Goal: Transaction & Acquisition: Purchase product/service

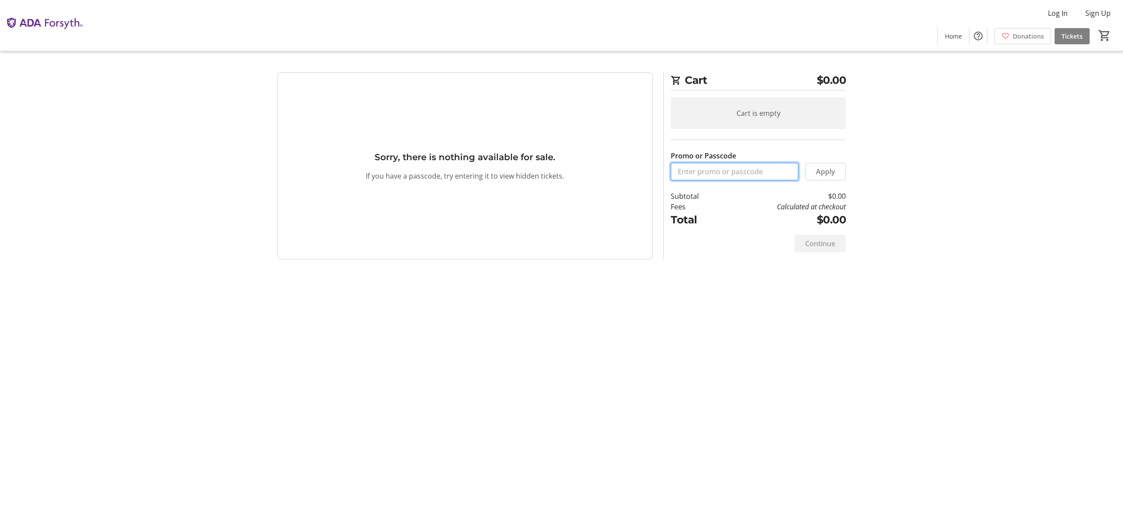
click at [740, 169] on input "Promo or Passcode" at bounding box center [735, 172] width 128 height 18
paste input "ORALHEALTH2025"
type input "ORALHEALTH2025"
click at [820, 174] on span "Apply" at bounding box center [825, 171] width 19 height 11
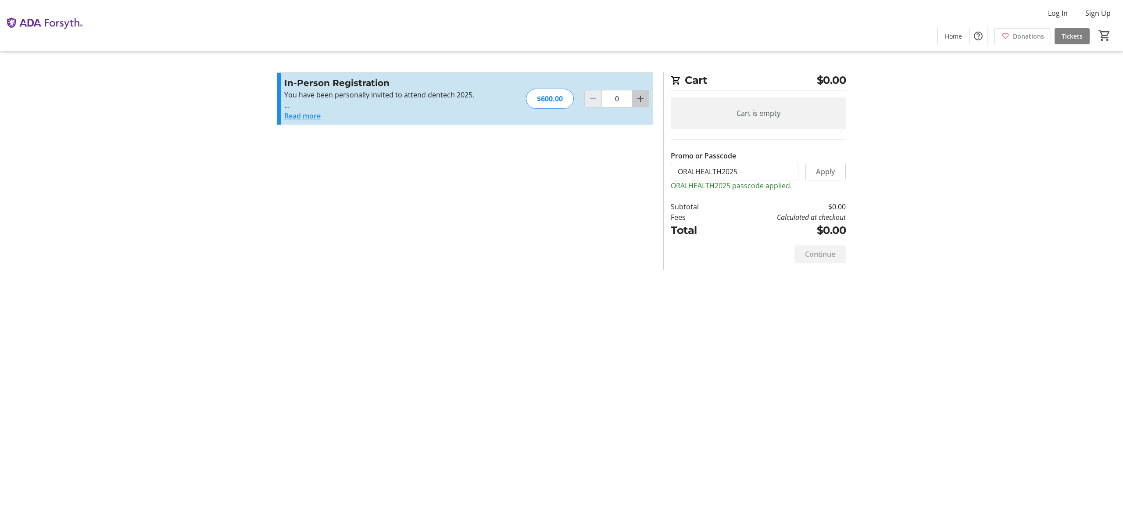
click at [639, 98] on mat-icon "Increment by one" at bounding box center [640, 98] width 11 height 11
type input "1"
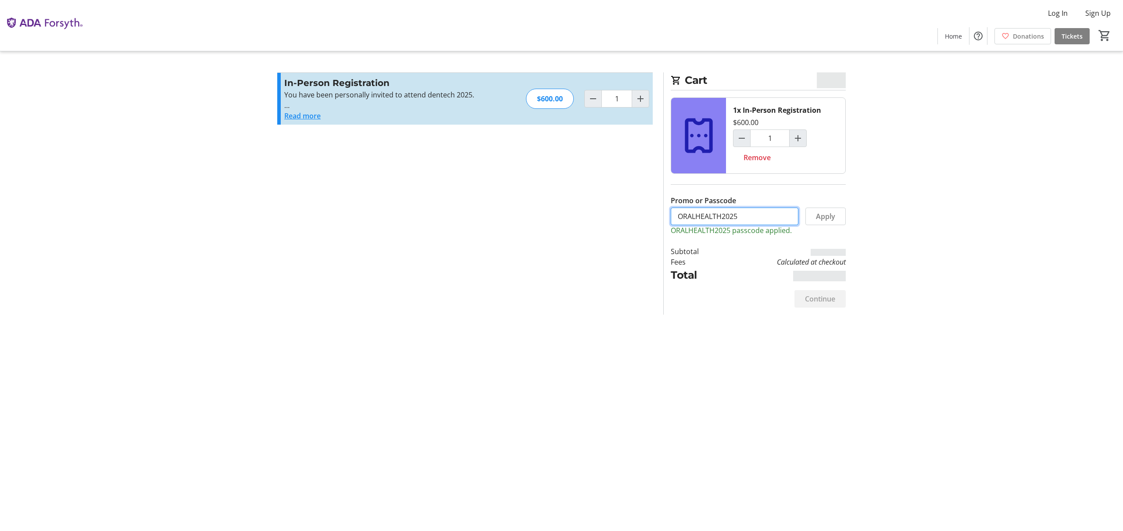
click at [764, 213] on input "ORALHEALTH2025" at bounding box center [735, 217] width 128 height 18
type input "H"
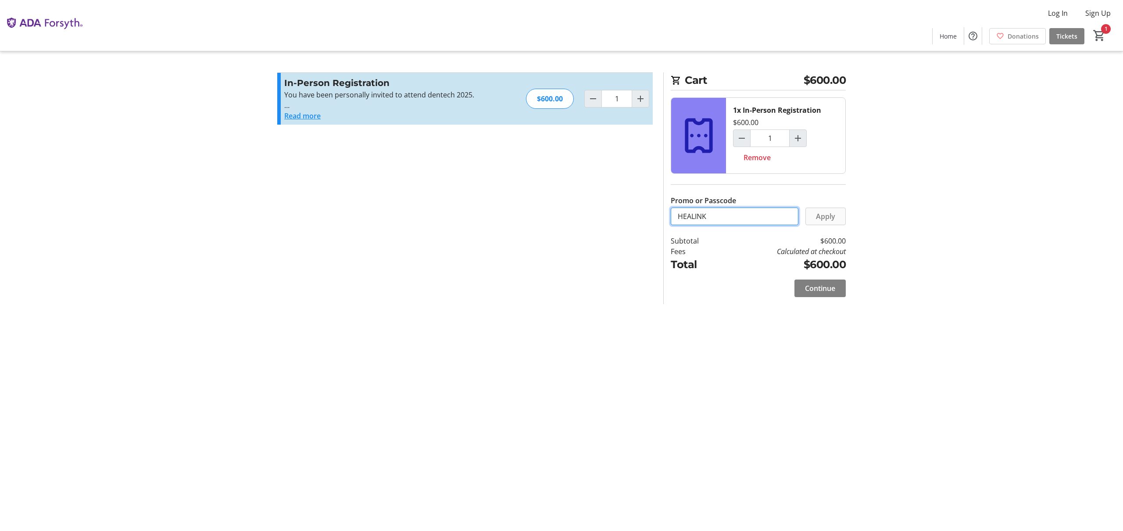
type input "HEALINK"
click at [832, 217] on span "Apply" at bounding box center [825, 216] width 19 height 11
click at [818, 219] on span "Apply" at bounding box center [825, 216] width 19 height 11
click at [806, 293] on span "Continue" at bounding box center [820, 288] width 30 height 11
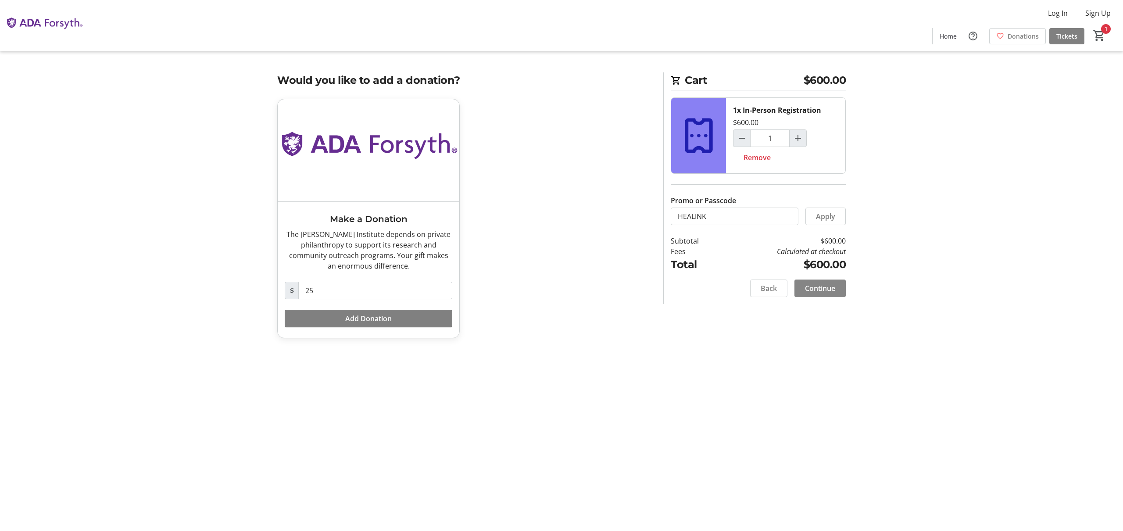
click at [835, 288] on span "Continue" at bounding box center [820, 288] width 30 height 11
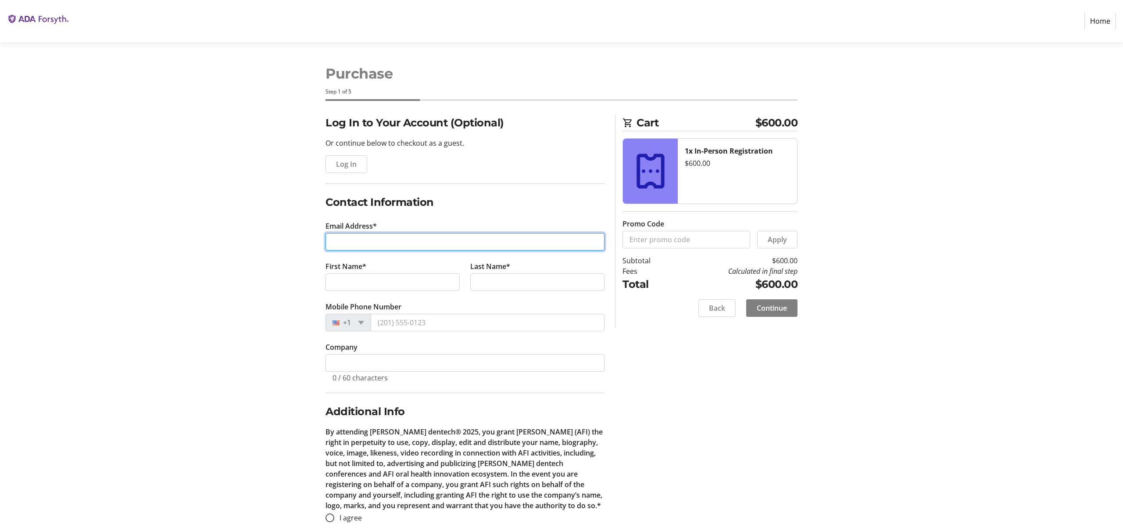
click at [375, 236] on input "Email Address*" at bounding box center [465, 242] width 279 height 18
type input "[EMAIL_ADDRESS]"
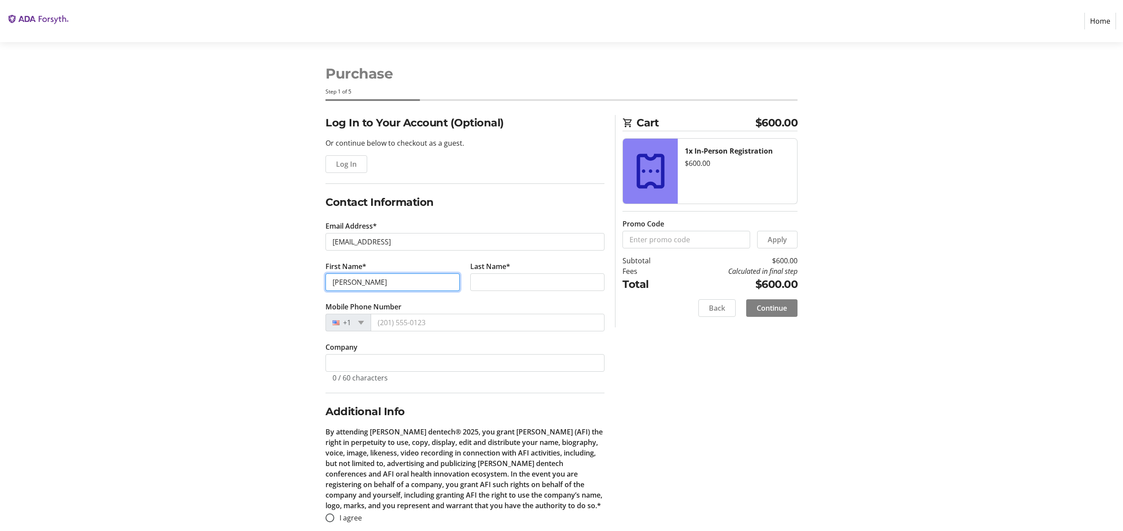
type input "[PERSON_NAME]"
type input "Ghamari"
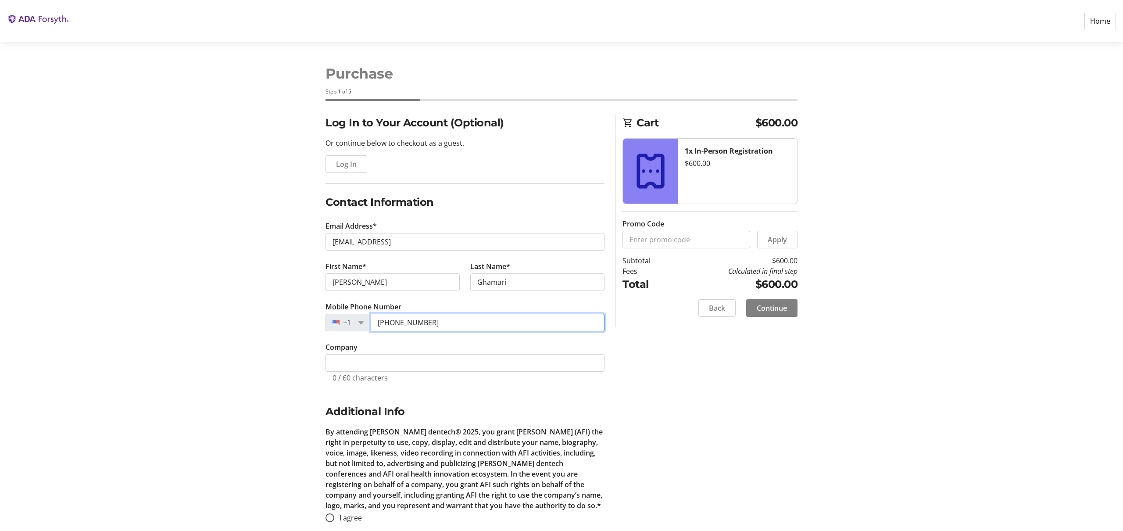
type input "[PHONE_NUMBER]"
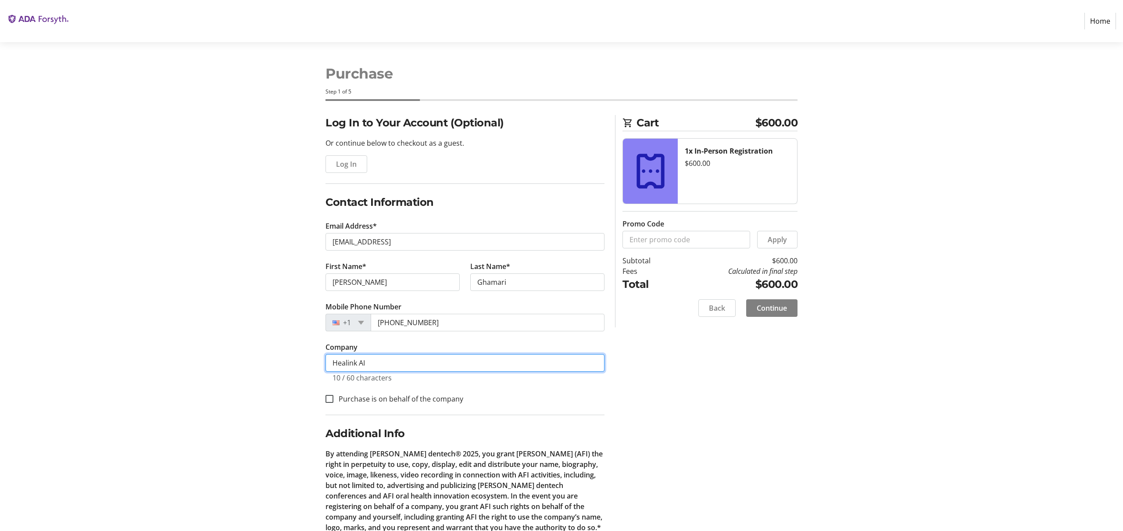
type input "Healink AI"
click at [377, 400] on label "Purchase is on behalf of the company" at bounding box center [399, 399] width 130 height 11
click at [334, 400] on input "Purchase is on behalf of the company" at bounding box center [330, 399] width 8 height 8
checkbox input "true"
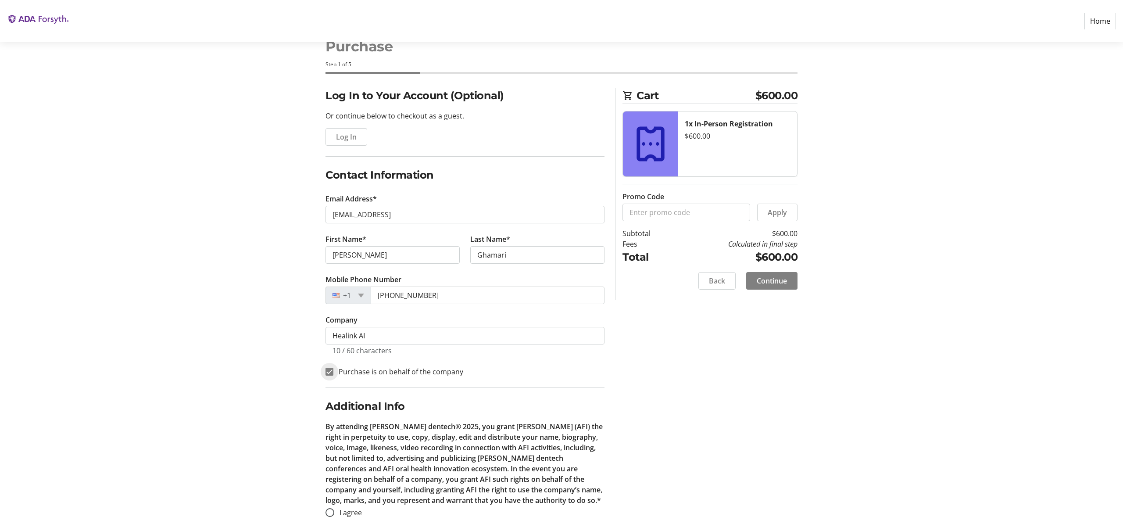
scroll to position [35, 0]
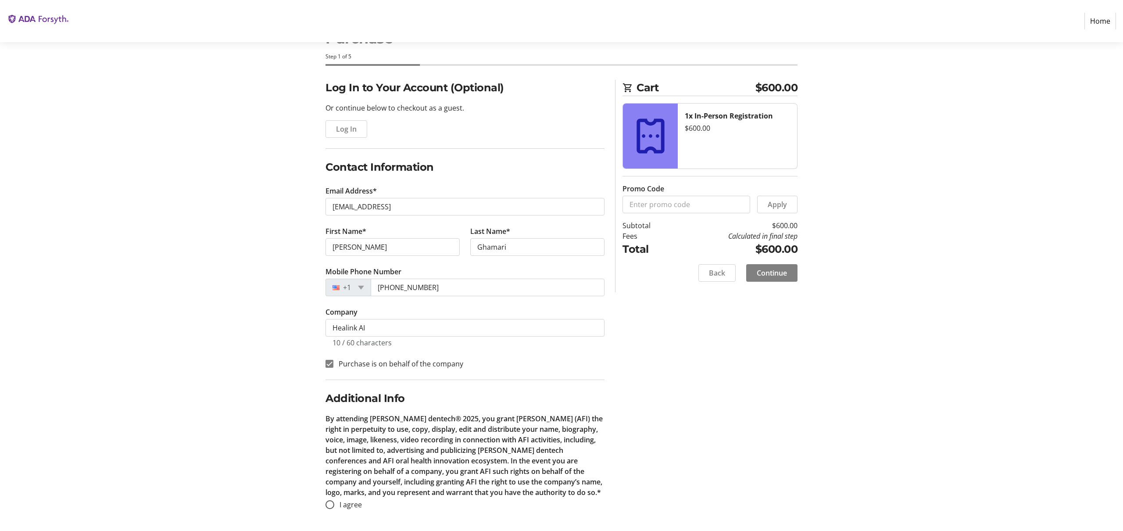
click at [341, 506] on span "I agree" at bounding box center [351, 505] width 22 height 10
click at [334, 506] on input "I agree" at bounding box center [330, 504] width 9 height 9
radio input "true"
click at [791, 266] on span at bounding box center [771, 272] width 51 height 21
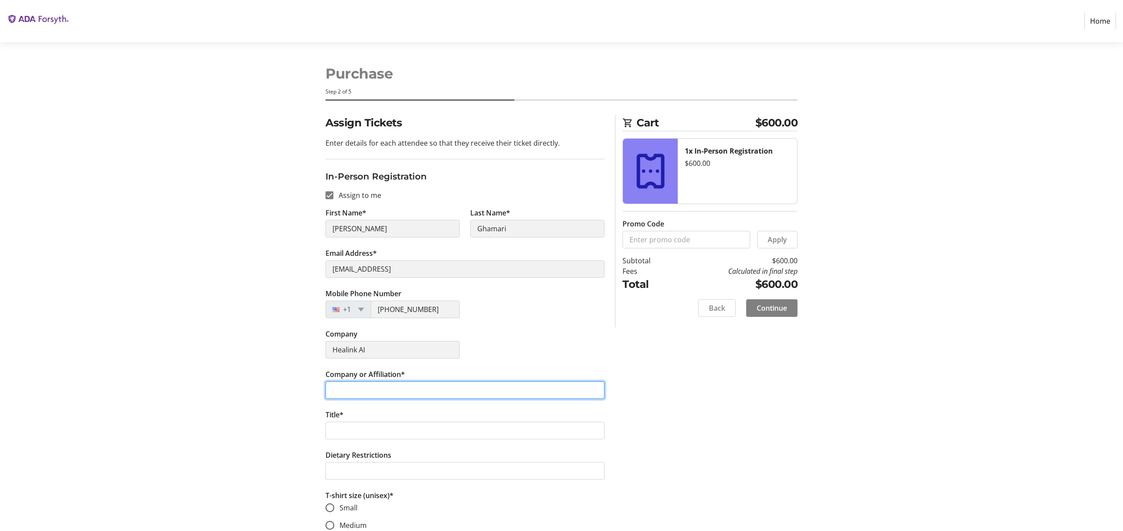
click at [431, 381] on input "Company or Affiliation*" at bounding box center [465, 390] width 279 height 18
type input "Healink AI"
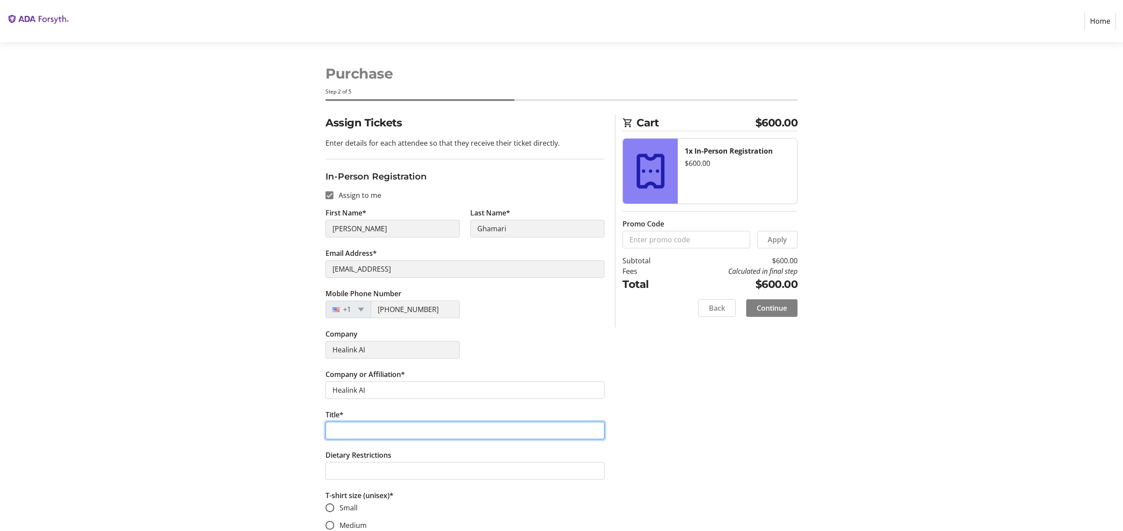
click at [396, 431] on input "Title*" at bounding box center [465, 431] width 279 height 18
click at [711, 308] on span "Back" at bounding box center [717, 308] width 16 height 11
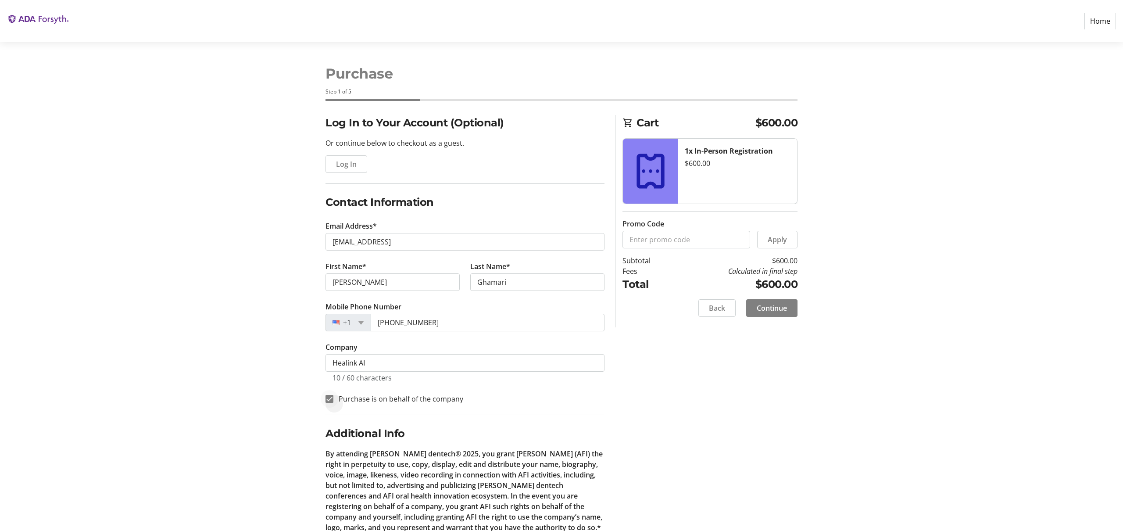
click at [338, 404] on div at bounding box center [329, 398] width 21 height 21
checkbox input "false"
click at [703, 373] on div "Log In to Your Account (Optional) Or continue below to checkout as a guest. Log…" at bounding box center [561, 340] width 579 height 451
click at [769, 314] on span at bounding box center [771, 308] width 51 height 21
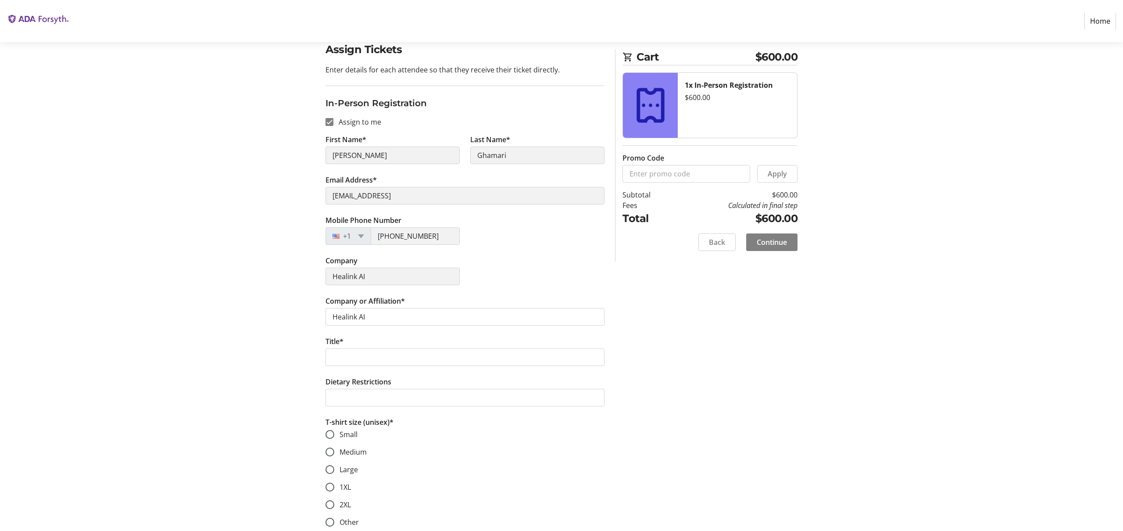
scroll to position [90, 0]
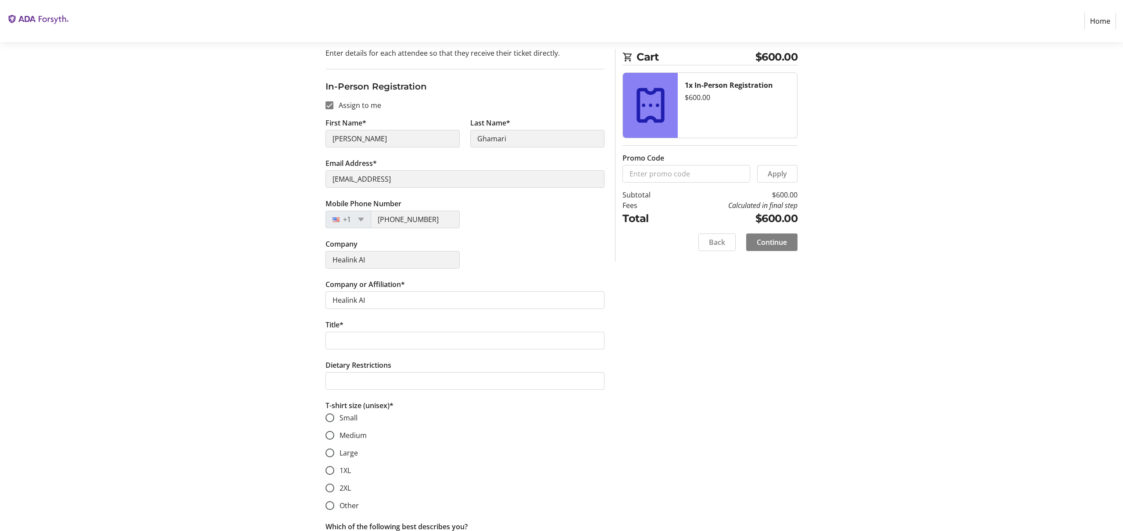
click at [447, 330] on tr-form-field "Title*" at bounding box center [465, 339] width 279 height 40
click at [447, 342] on input "Title*" at bounding box center [465, 341] width 279 height 18
type input "Co"
click at [732, 251] on span at bounding box center [717, 242] width 36 height 21
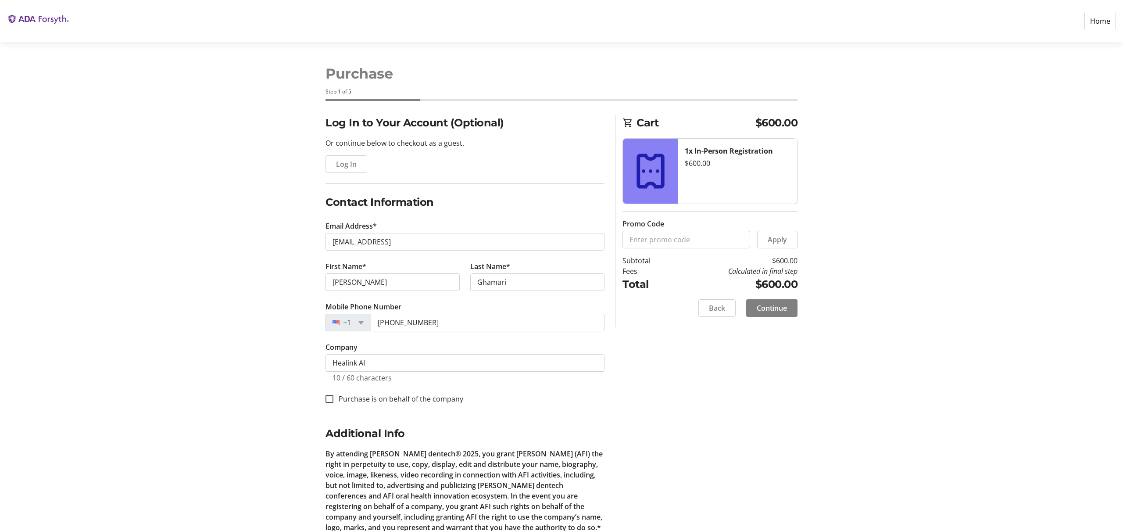
click at [344, 402] on label "Purchase is on behalf of the company" at bounding box center [399, 399] width 130 height 11
click at [334, 402] on input "Purchase is on behalf of the company" at bounding box center [330, 399] width 8 height 8
checkbox input "true"
click at [776, 314] on span at bounding box center [771, 308] width 51 height 21
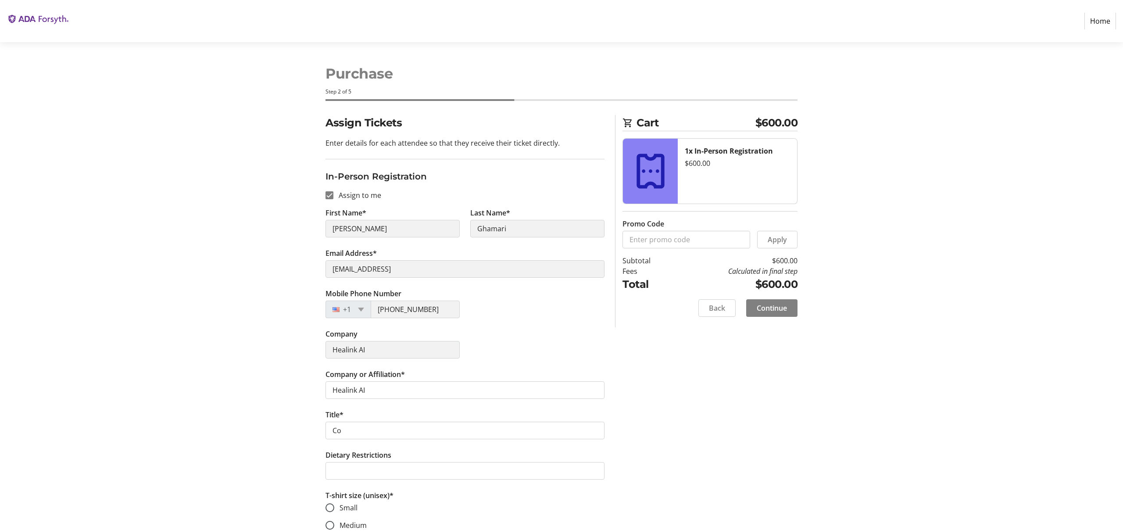
scroll to position [58, 0]
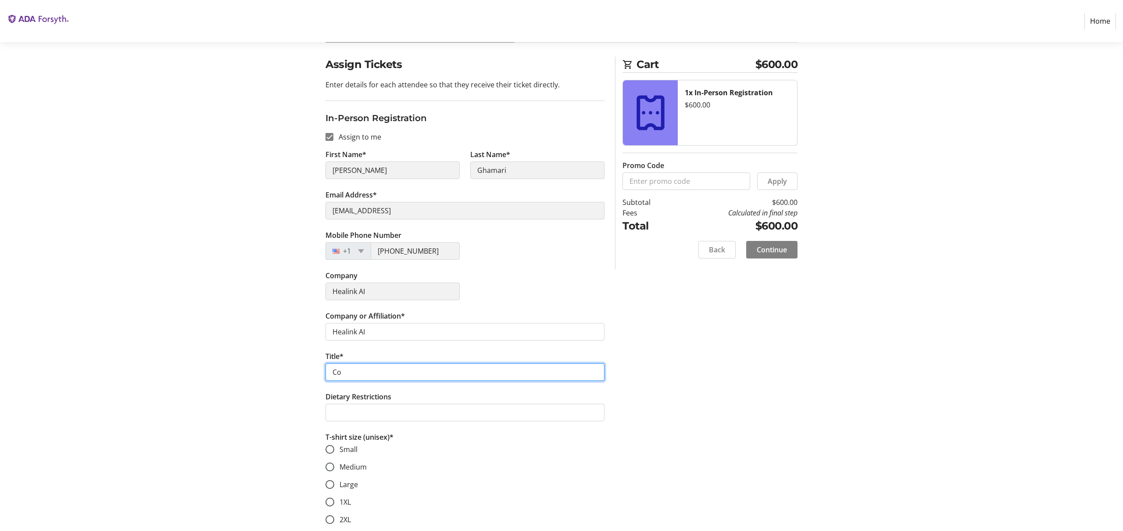
click at [387, 380] on input "Co" at bounding box center [465, 372] width 279 height 18
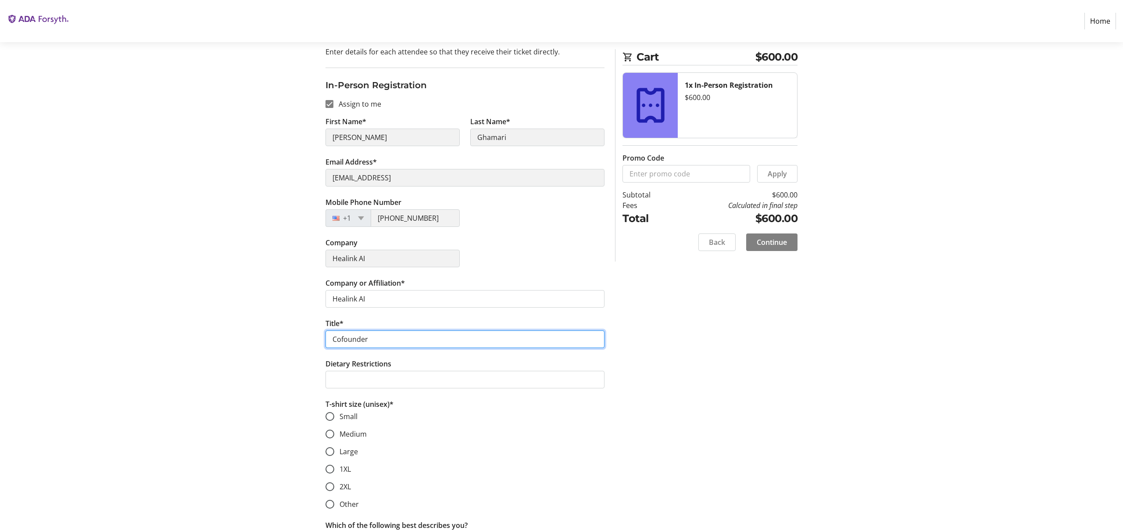
scroll to position [132, 0]
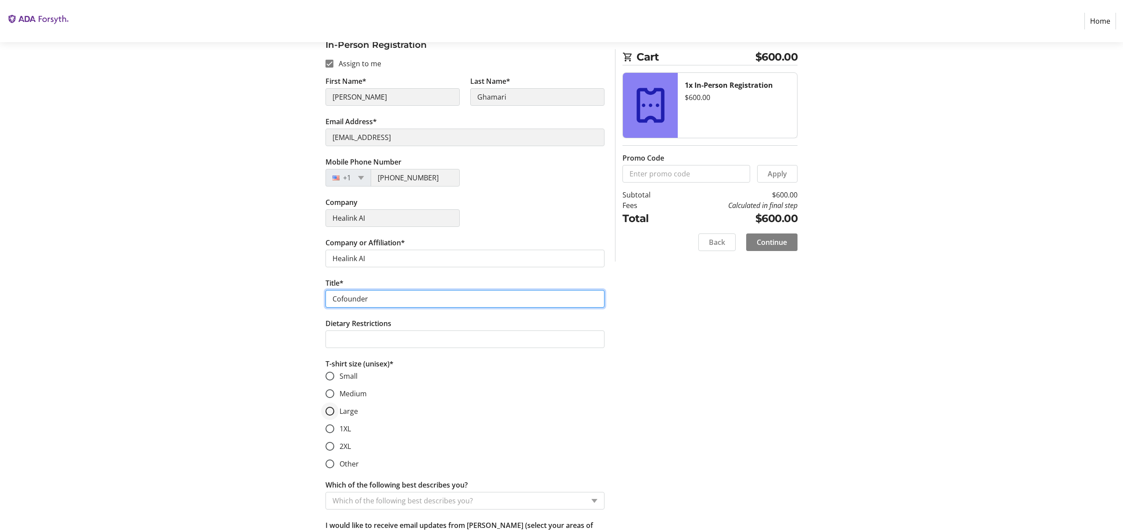
type input "Cofounder"
click at [327, 416] on div at bounding box center [329, 411] width 21 height 21
radio input "true"
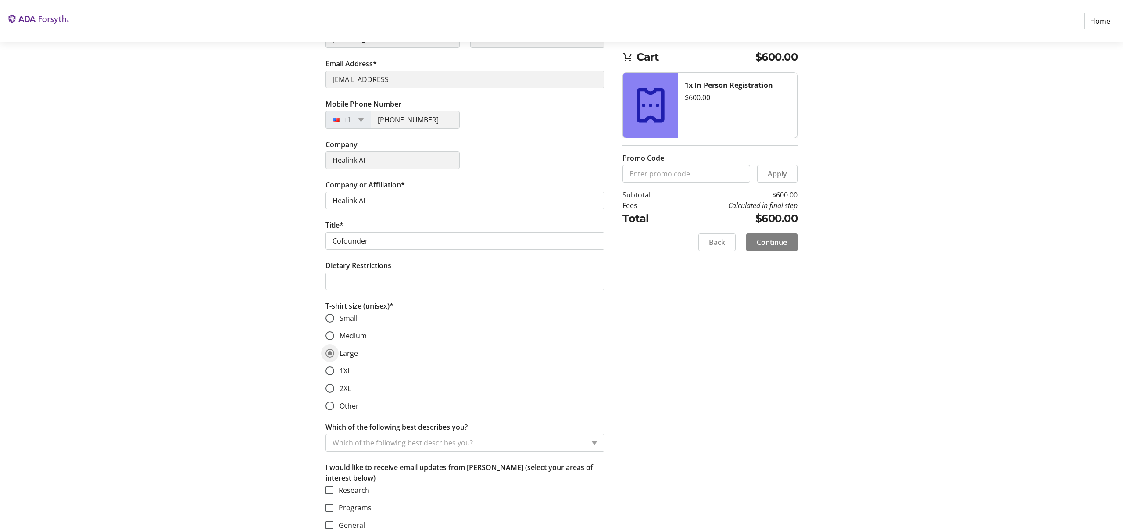
scroll to position [200, 0]
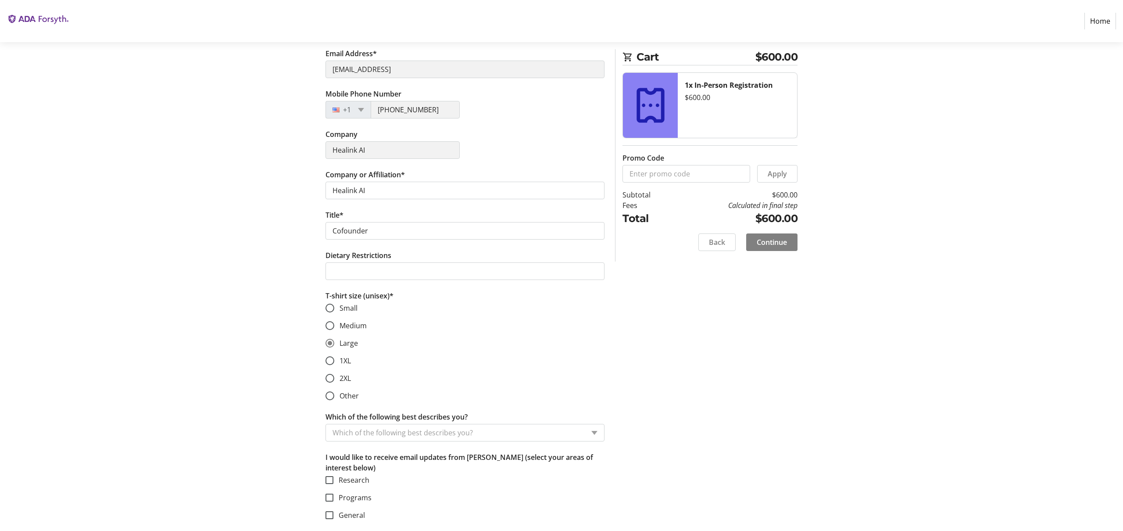
click at [378, 433] on input "Which of the following best describes you?" at bounding box center [459, 432] width 252 height 11
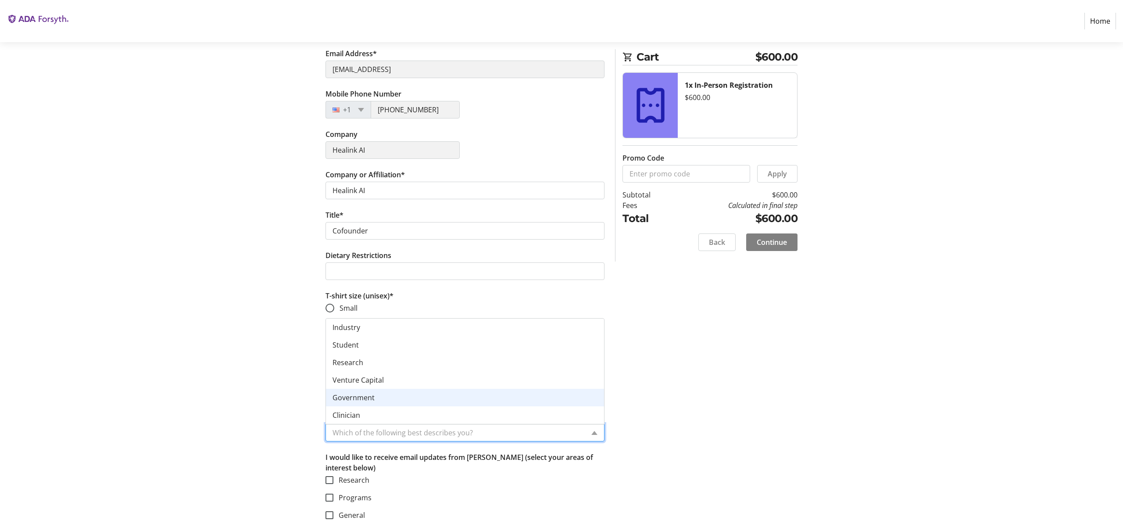
scroll to position [35, 0]
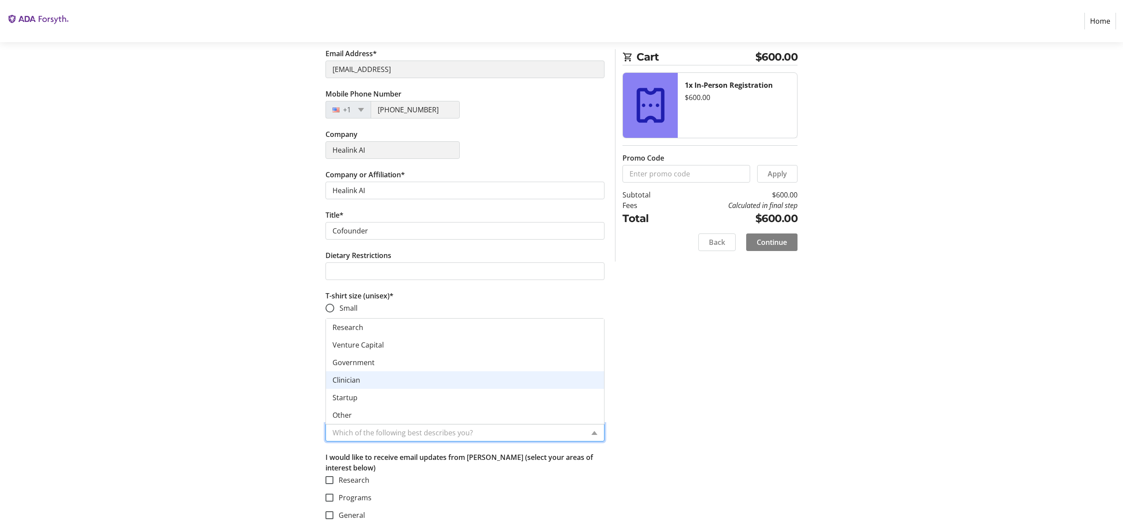
click at [359, 381] on span "Clinician" at bounding box center [347, 380] width 28 height 10
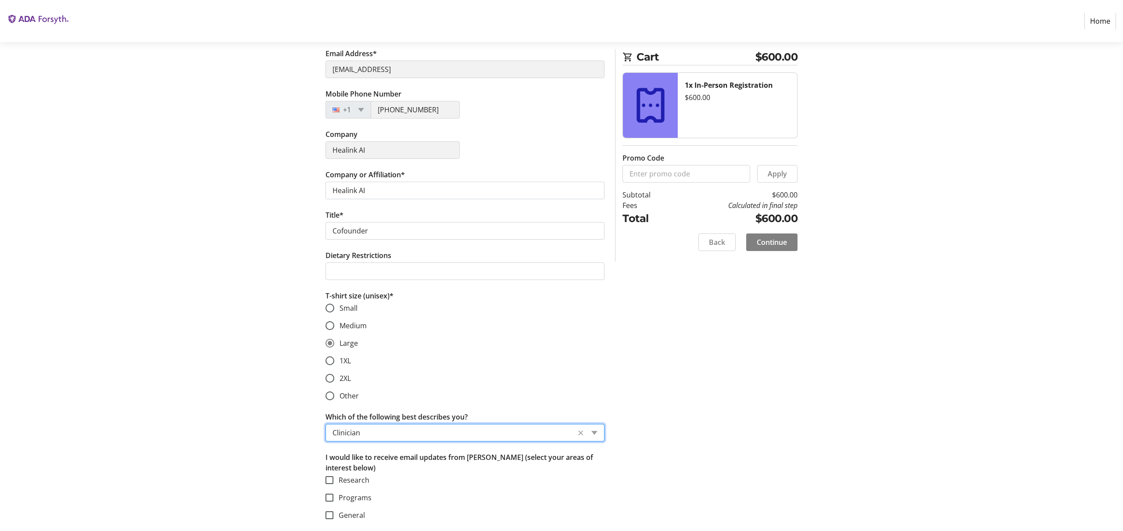
click at [303, 444] on div "Assign Tickets Enter details for each attendee so that they receive their ticke…" at bounding box center [561, 223] width 579 height 616
click at [782, 249] on span at bounding box center [771, 242] width 51 height 21
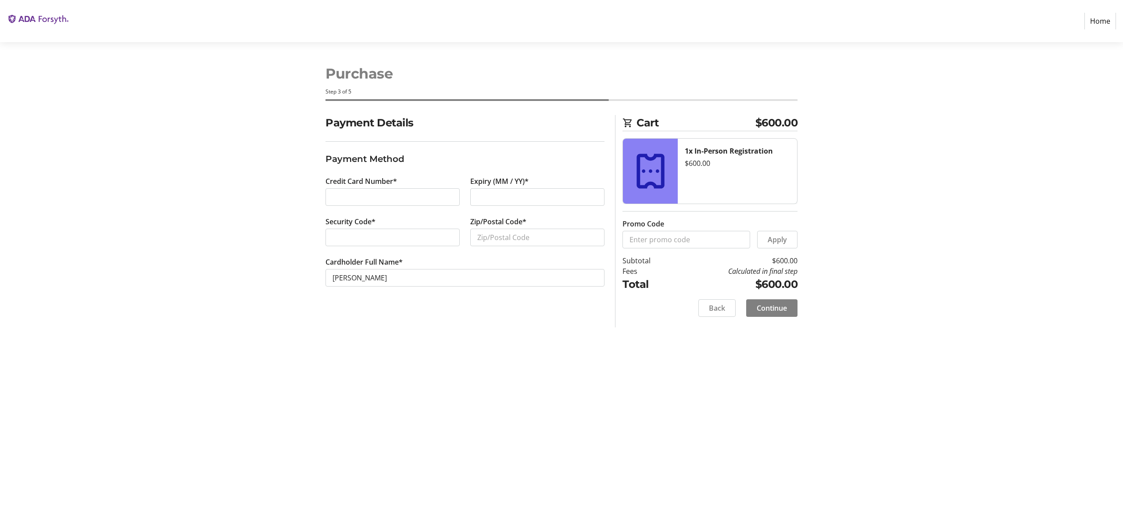
click at [379, 189] on div "Credit Card Number*" at bounding box center [392, 196] width 145 height 40
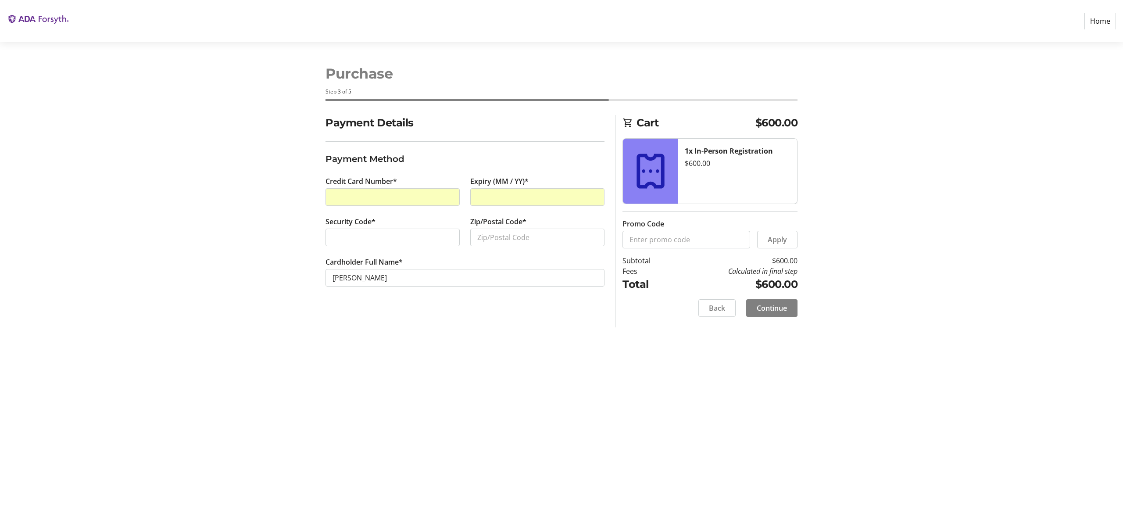
click at [416, 231] on div at bounding box center [393, 238] width 134 height 18
click at [560, 244] on input "Zip/Postal Code*" at bounding box center [537, 238] width 134 height 18
type input "11249"
click at [473, 266] on tr-form-field "Cardholder Full Name* [PERSON_NAME]" at bounding box center [465, 277] width 279 height 40
click at [394, 276] on input "[PERSON_NAME]" at bounding box center [465, 278] width 279 height 18
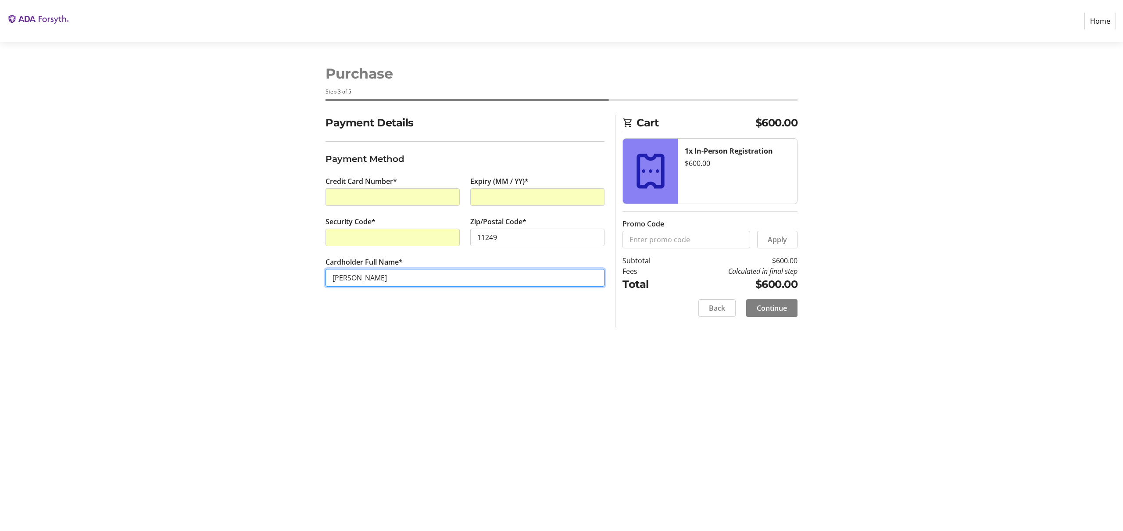
click at [445, 275] on input "[PERSON_NAME]" at bounding box center [465, 278] width 279 height 18
type input "[PERSON_NAME]"
click at [782, 311] on span "Continue" at bounding box center [772, 308] width 30 height 11
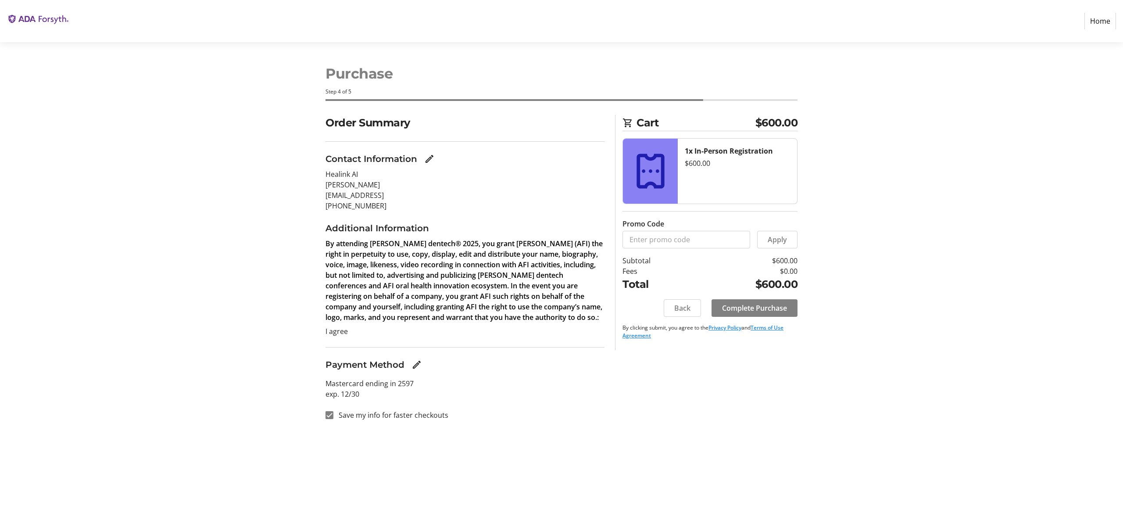
click at [351, 419] on label "Save my info for faster checkouts" at bounding box center [391, 415] width 115 height 11
click at [334, 419] on input "Save my info for faster checkouts" at bounding box center [330, 415] width 8 height 8
checkbox input "false"
click at [759, 301] on span at bounding box center [755, 308] width 86 height 21
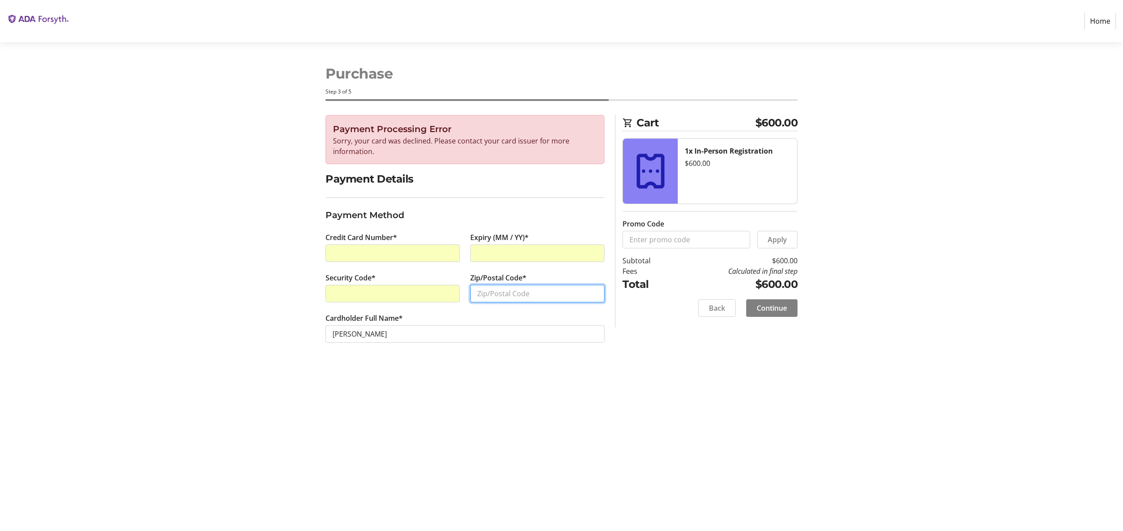
click at [537, 287] on input "Zip/Postal Code*" at bounding box center [537, 294] width 134 height 18
type input "11249"
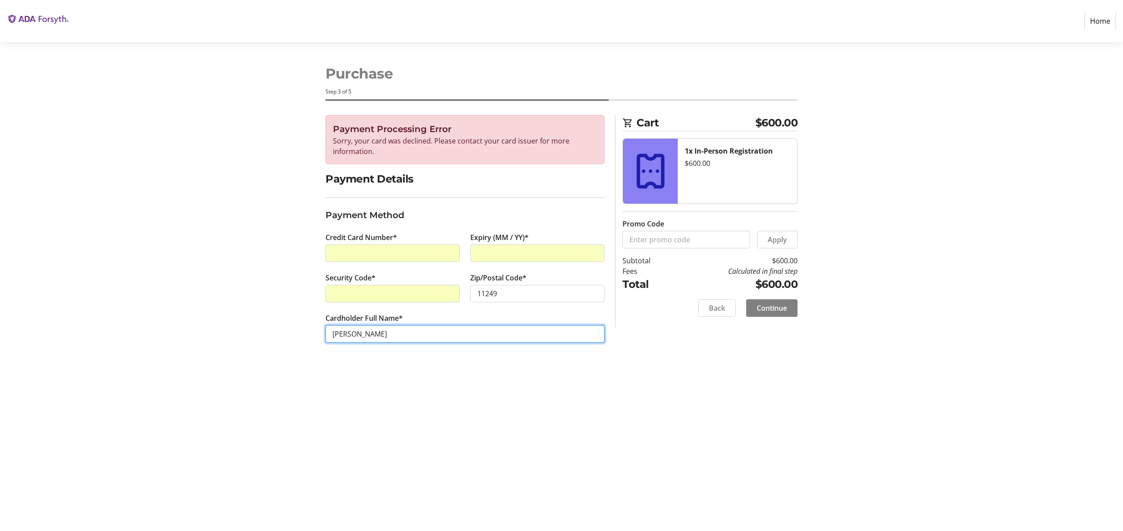
click at [339, 333] on input "[PERSON_NAME]" at bounding box center [465, 334] width 279 height 18
type input "[PERSON_NAME]"
click at [772, 307] on span "Continue" at bounding box center [772, 308] width 30 height 11
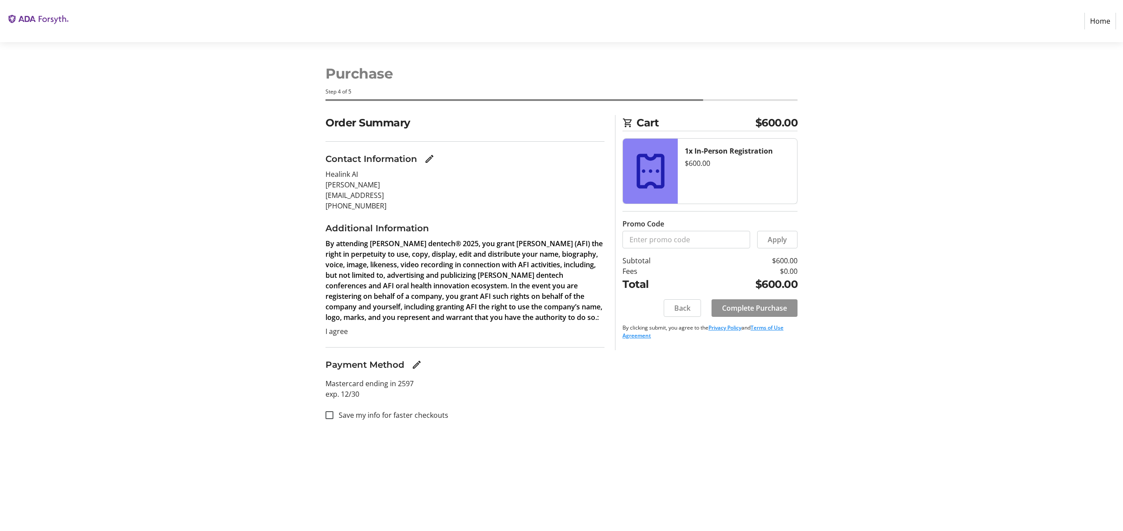
click at [750, 314] on span at bounding box center [755, 308] width 86 height 21
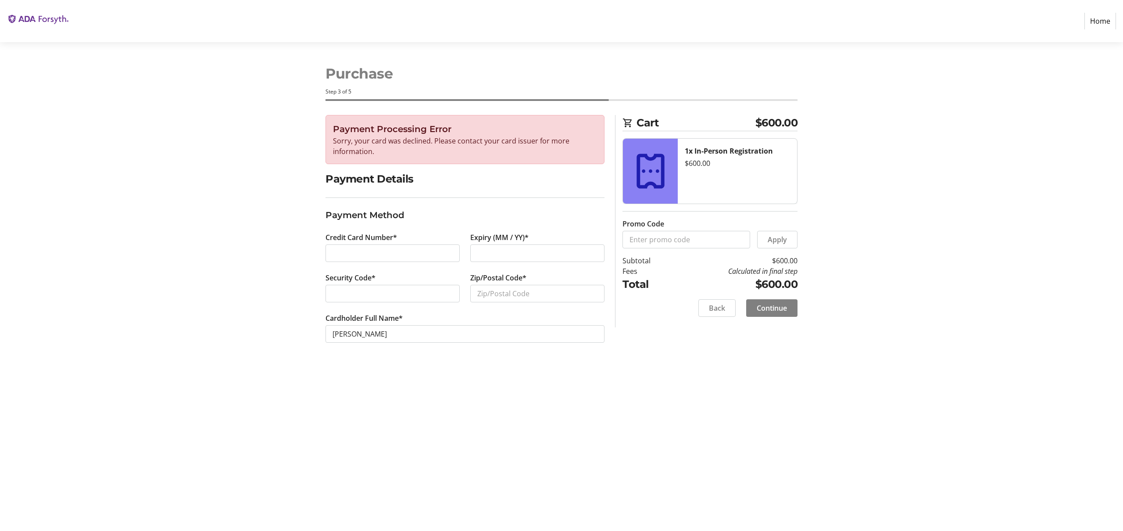
click at [716, 508] on div "Purchase Step 3 of 5 Cart $600.00 1x In-Person Registration $600.00 Promo Code …" at bounding box center [561, 286] width 579 height 489
click at [703, 482] on div "Purchase Step 3 of 5 Cart $600.00 1x In-Person Registration $600.00 Promo Code …" at bounding box center [561, 286] width 579 height 489
click at [344, 262] on div "Credit Card Number*" at bounding box center [392, 252] width 145 height 40
type input "11249"
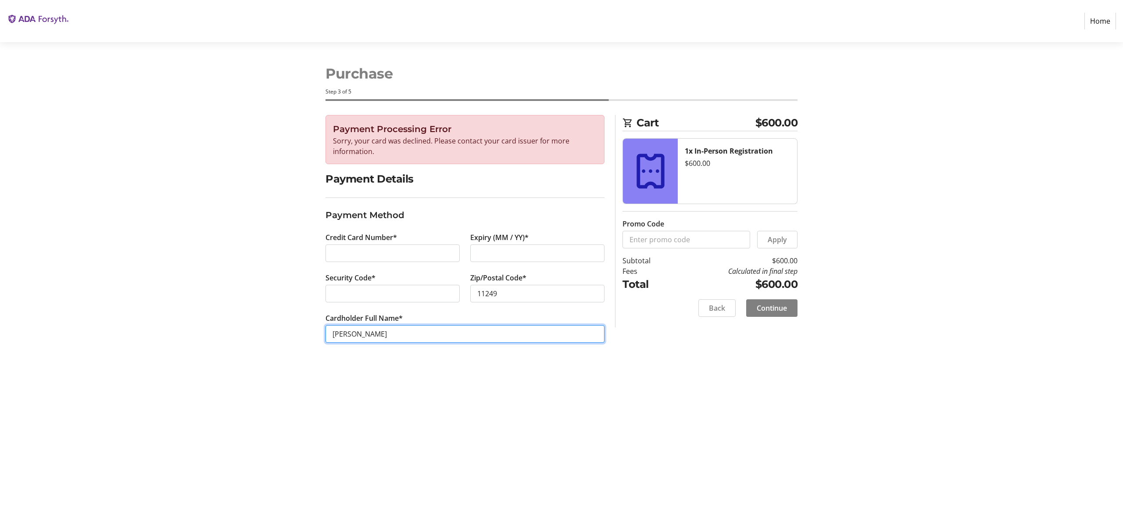
type input "[PERSON_NAME]"
click at [775, 305] on span "Continue" at bounding box center [772, 308] width 30 height 11
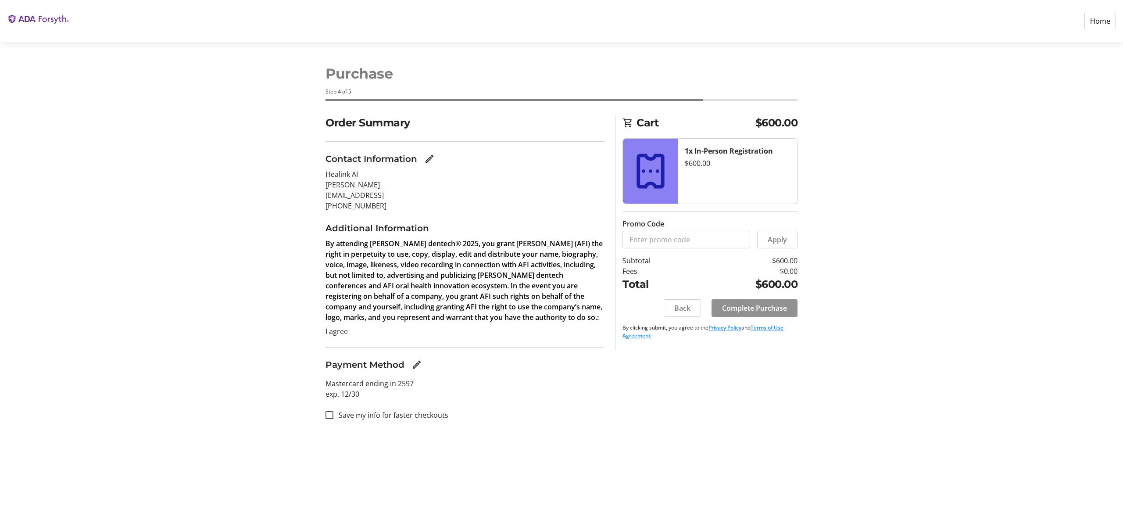
click at [761, 312] on span "Complete Purchase" at bounding box center [754, 308] width 65 height 11
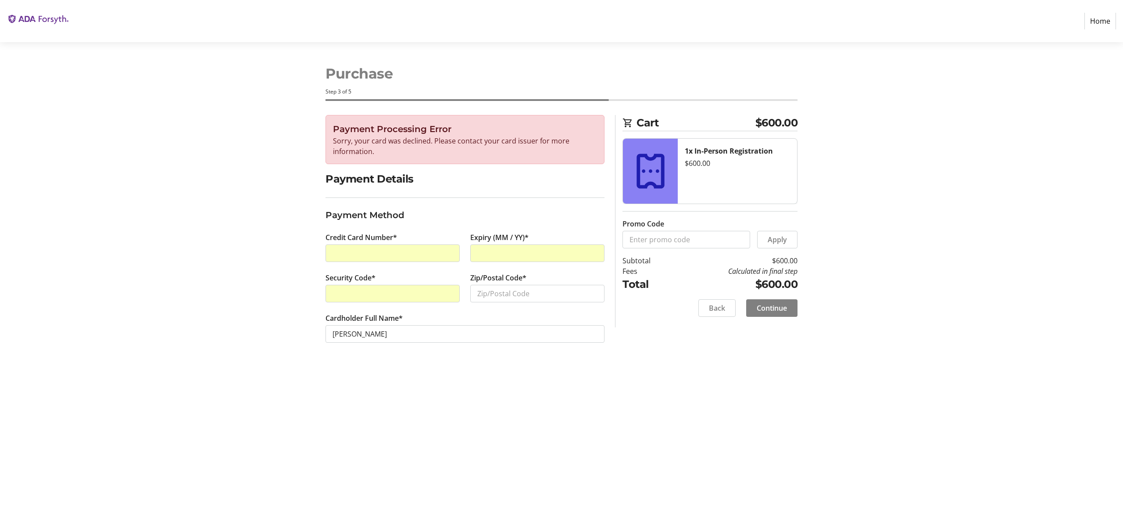
click at [413, 248] on iframe at bounding box center [393, 253] width 120 height 11
click at [350, 336] on input "[PERSON_NAME]" at bounding box center [465, 334] width 279 height 18
drag, startPoint x: 353, startPoint y: 334, endPoint x: 309, endPoint y: 334, distance: 44.3
click at [309, 334] on div "Payment Processing Error Sorry, your card was declined. Please contact your car…" at bounding box center [561, 239] width 579 height 249
type input "[PERSON_NAME]"
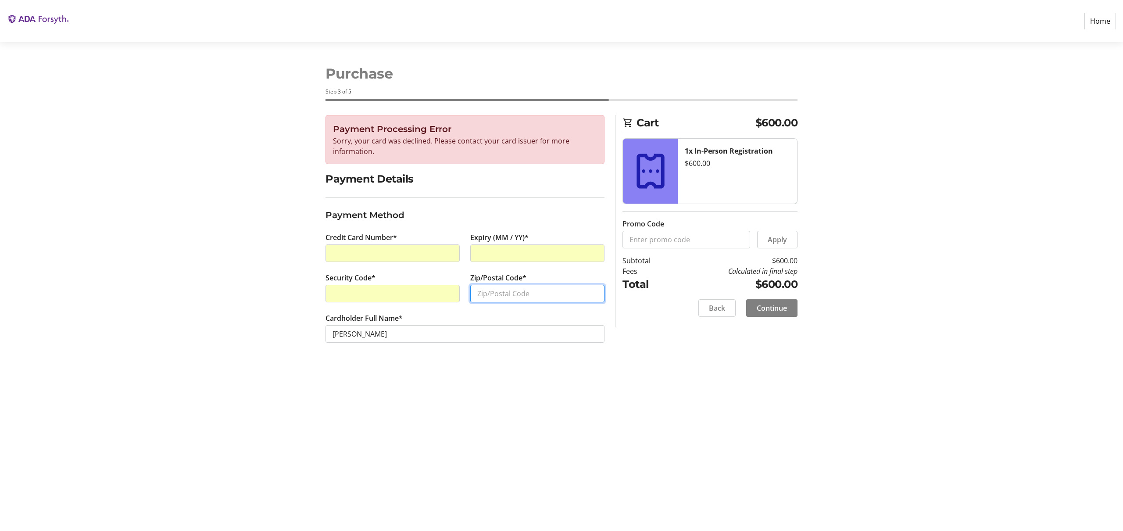
click at [518, 294] on input "Zip/Postal Code*" at bounding box center [537, 294] width 134 height 18
type input "11249"
click at [785, 304] on span "Continue" at bounding box center [772, 308] width 30 height 11
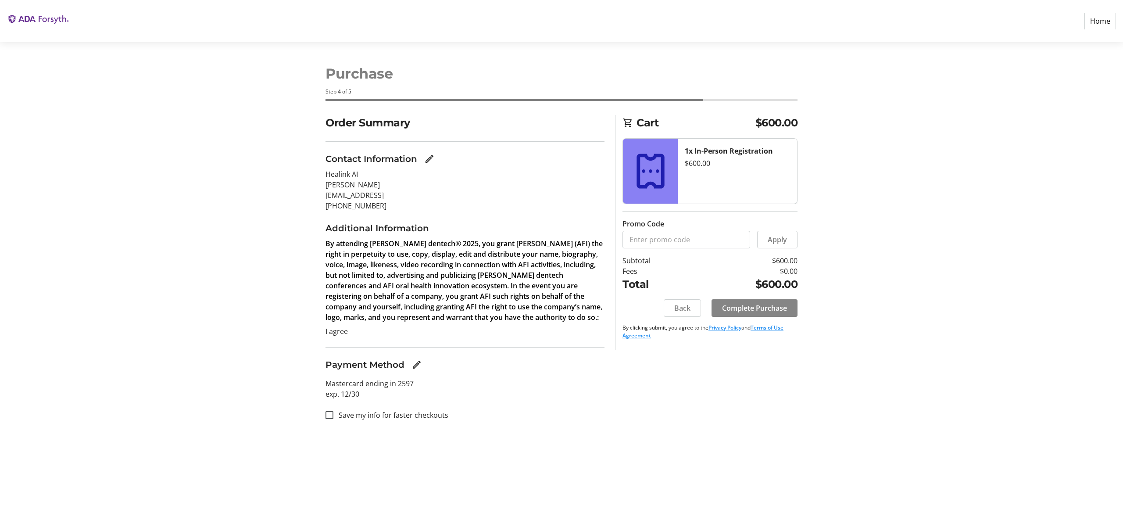
click at [764, 312] on span "Complete Purchase" at bounding box center [754, 308] width 65 height 11
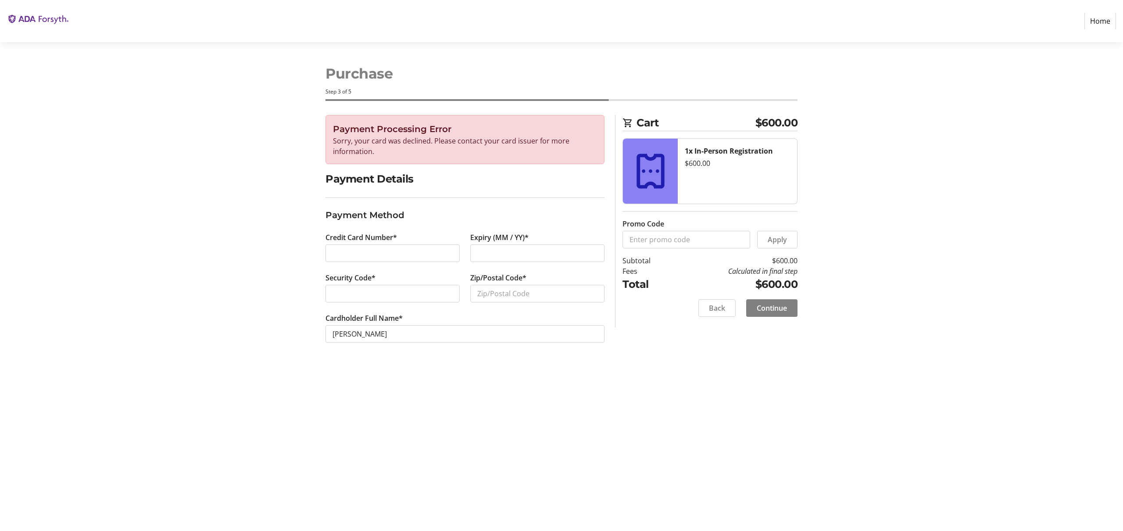
click at [360, 246] on div at bounding box center [393, 253] width 134 height 18
type input "11249"
click at [346, 337] on input "[PERSON_NAME]" at bounding box center [465, 334] width 279 height 18
type input "[PERSON_NAME]"
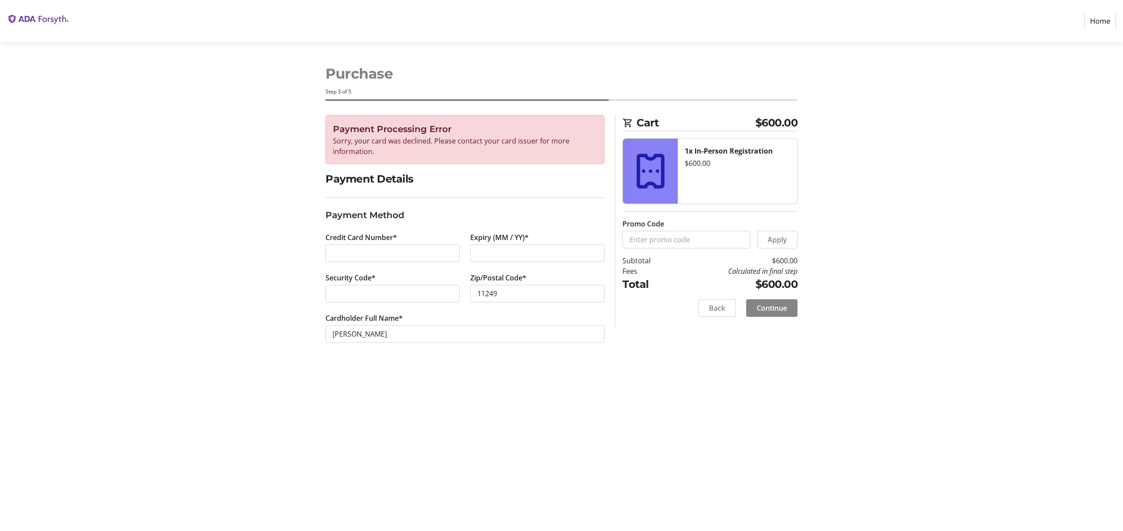
click at [779, 309] on span "Continue" at bounding box center [772, 308] width 30 height 11
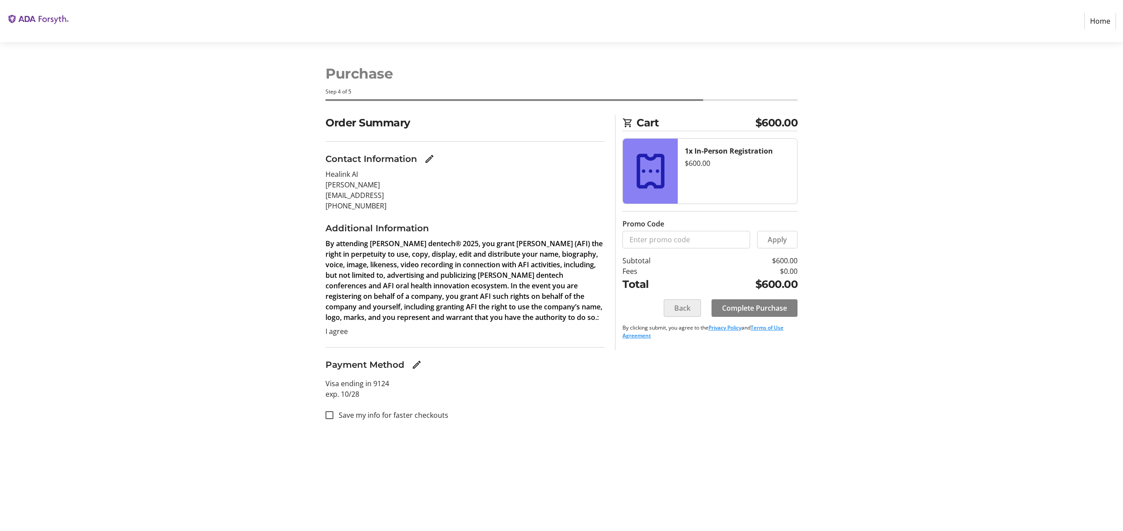
click at [686, 305] on span "Back" at bounding box center [683, 308] width 16 height 11
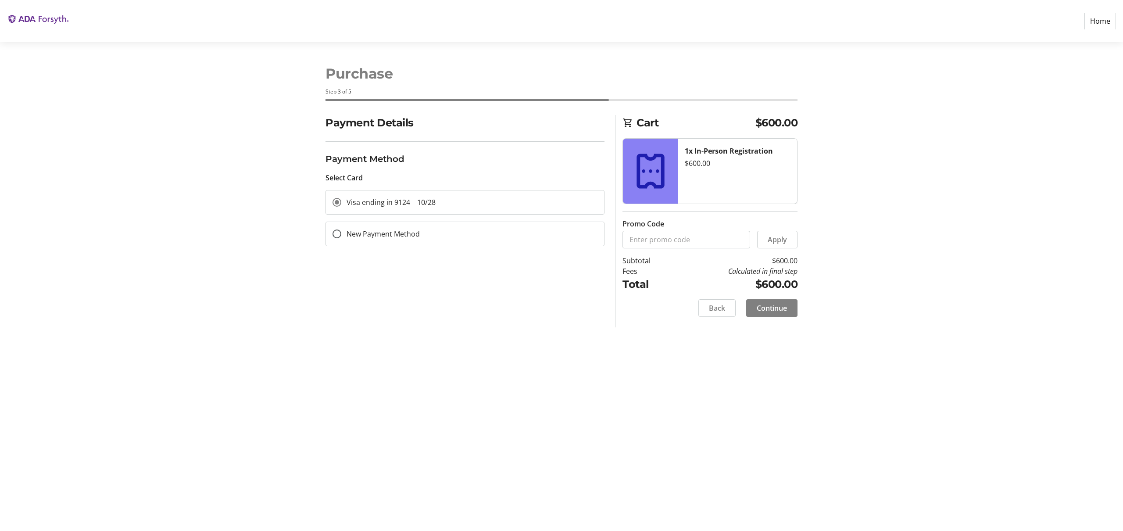
click at [391, 240] on div "New Payment Method" at bounding box center [376, 234] width 100 height 24
click at [373, 232] on label "New Payment Method" at bounding box center [380, 234] width 79 height 11
click at [341, 232] on input "New Payment Method" at bounding box center [337, 234] width 9 height 9
radio input "true"
click at [395, 268] on div "Credit Card Number*" at bounding box center [392, 277] width 145 height 40
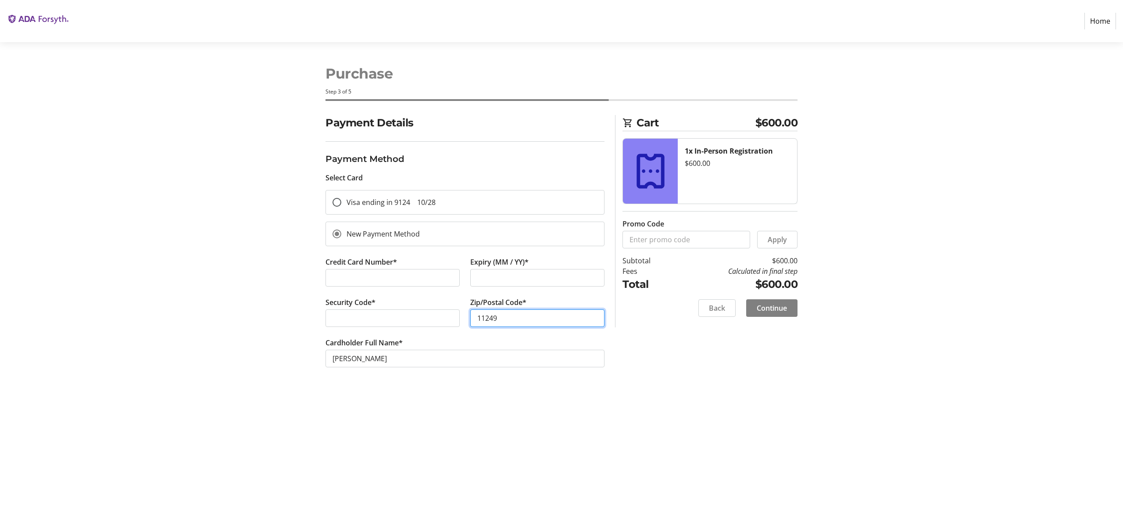
type input "11249"
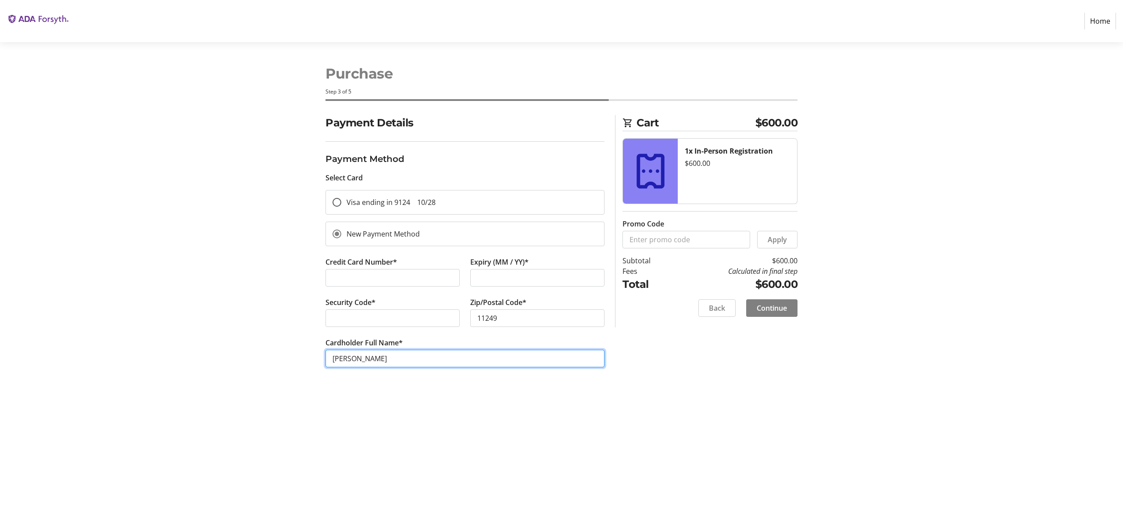
drag, startPoint x: 352, startPoint y: 356, endPoint x: 298, endPoint y: 355, distance: 54.9
click at [298, 355] on div "Payment Details Payment Method Select Card Visa ending in 9124 10/28 New Paymen…" at bounding box center [561, 251] width 579 height 273
type input "[PERSON_NAME]"
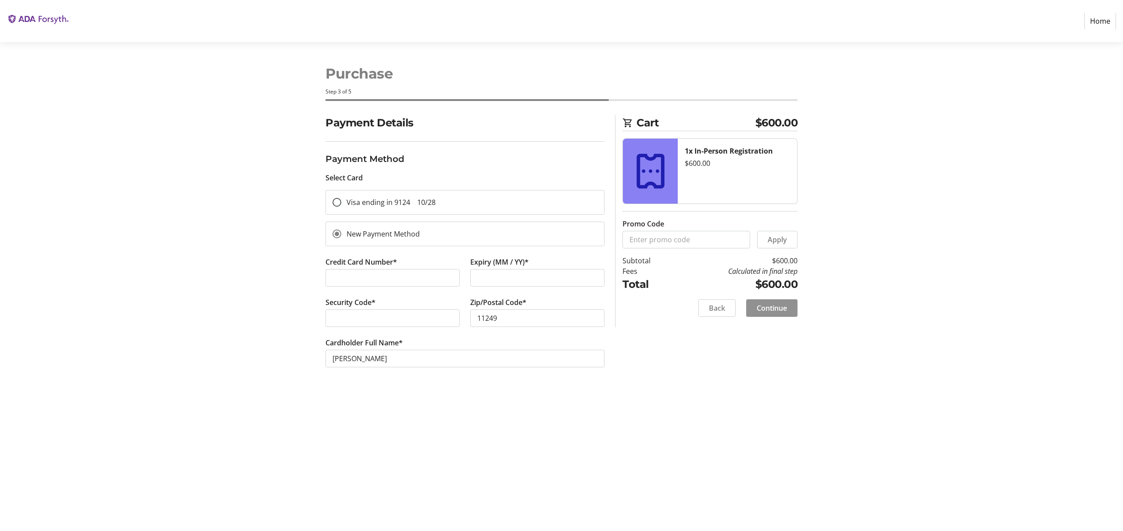
click at [786, 312] on span "Continue" at bounding box center [772, 308] width 30 height 11
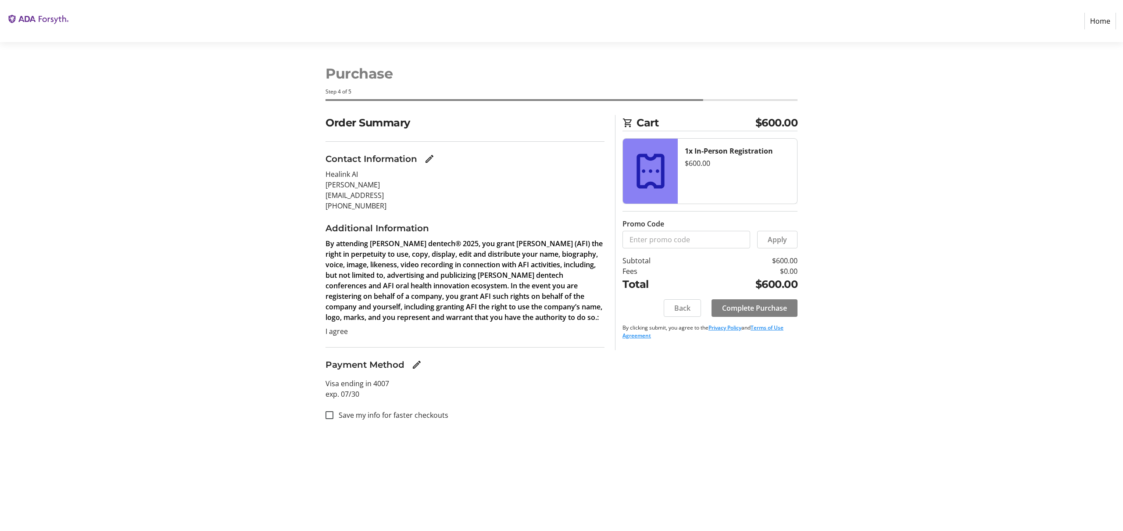
click at [786, 312] on span "Complete Purchase" at bounding box center [754, 308] width 65 height 11
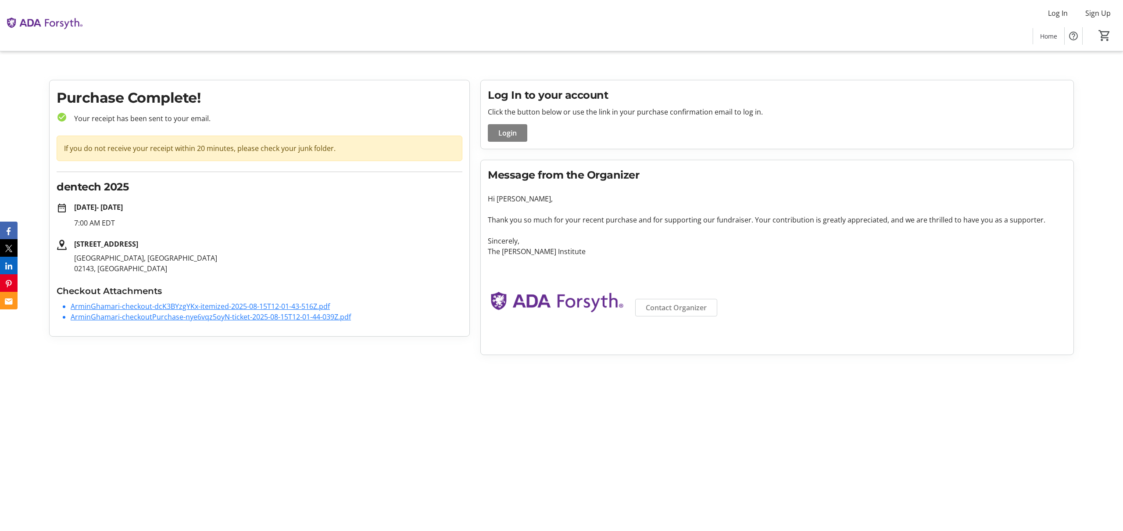
click at [277, 305] on link "ArminGhamari-checkout-dcK3BYzgYKx-itemized-2025-08-15T12-01-43-516Z.pdf" at bounding box center [200, 306] width 259 height 10
click at [345, 320] on link "ArminGhamari-checkoutPurchase-nye6vqz5oyN-ticket-2025-08-15T12-01-44-039Z.pdf" at bounding box center [211, 317] width 280 height 10
click at [781, 25] on div "Log In Sign Up Home 0" at bounding box center [561, 25] width 1123 height 51
